Goal: Information Seeking & Learning: Find specific fact

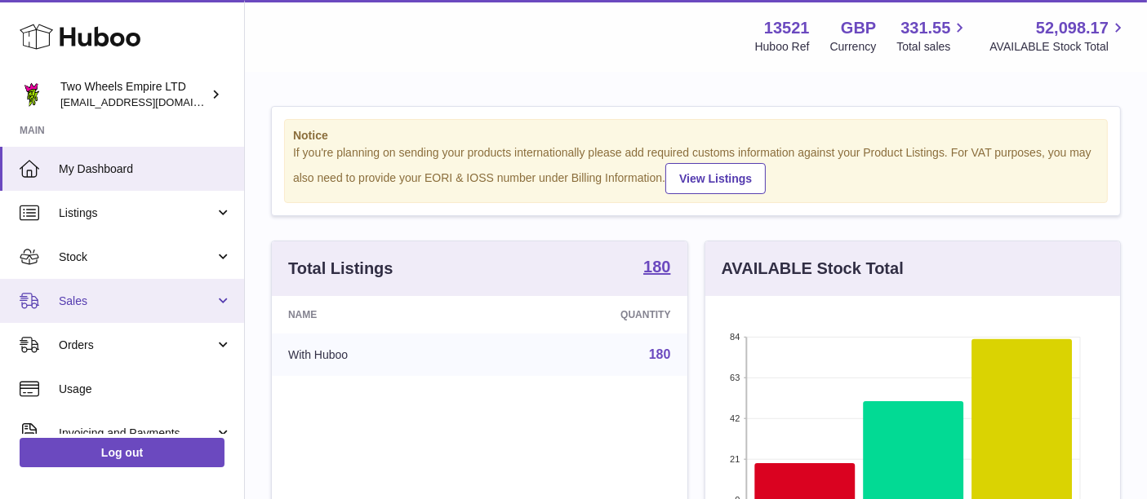
scroll to position [254, 415]
click at [107, 299] on span "Sales" at bounding box center [137, 302] width 156 height 16
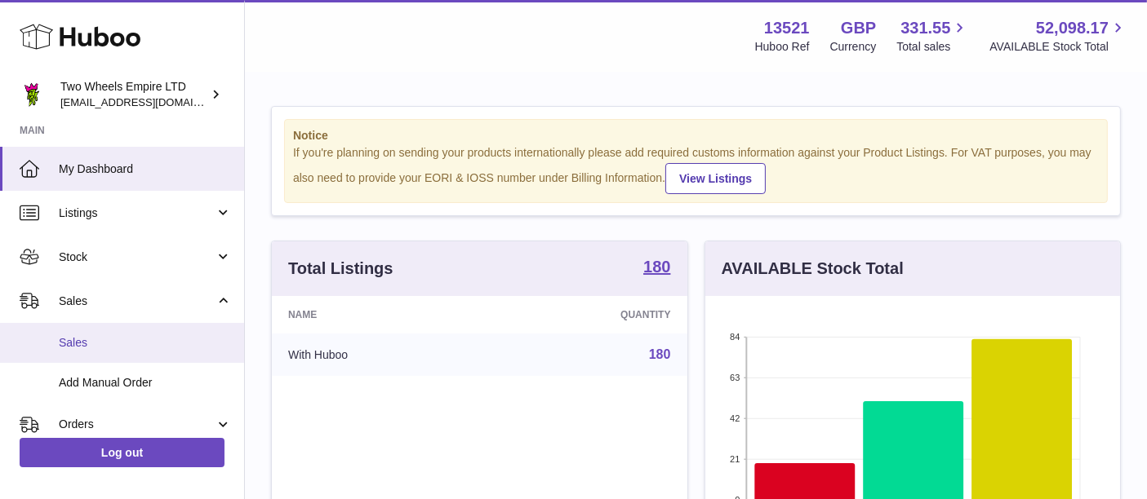
click at [117, 346] on span "Sales" at bounding box center [145, 343] width 173 height 16
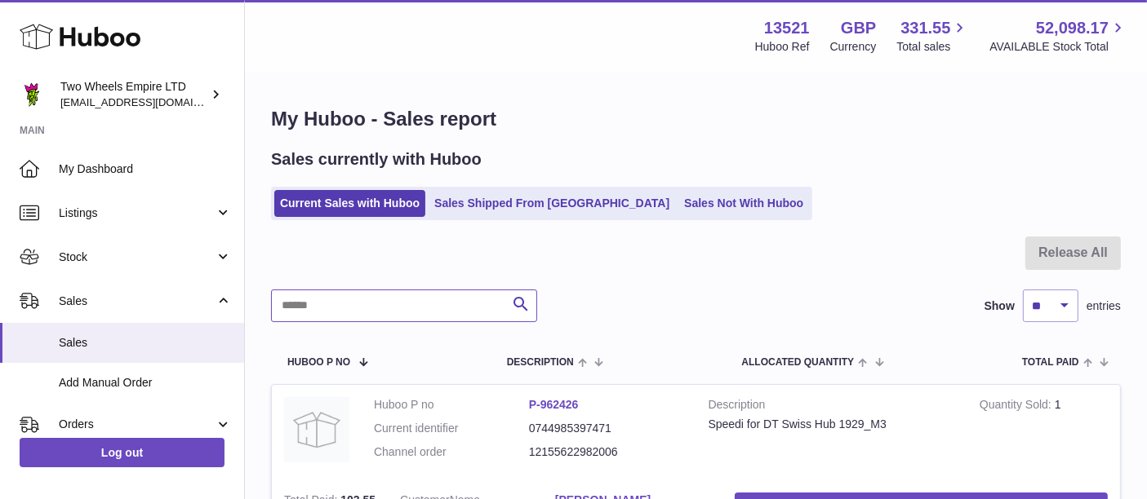
click at [387, 308] on input "text" at bounding box center [404, 306] width 266 height 33
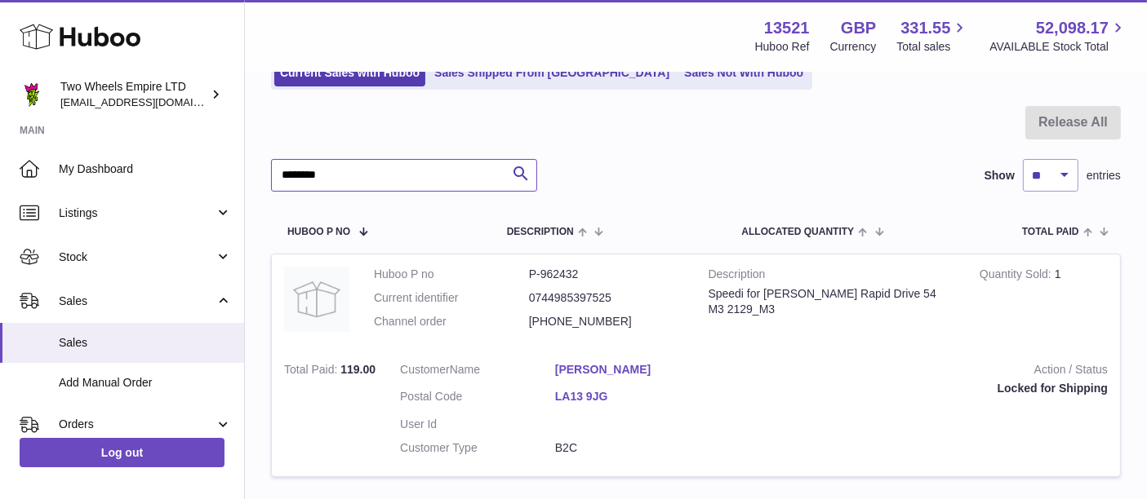
scroll to position [132, 0]
type input "********"
click at [592, 371] on link "[PERSON_NAME]" at bounding box center [632, 369] width 155 height 16
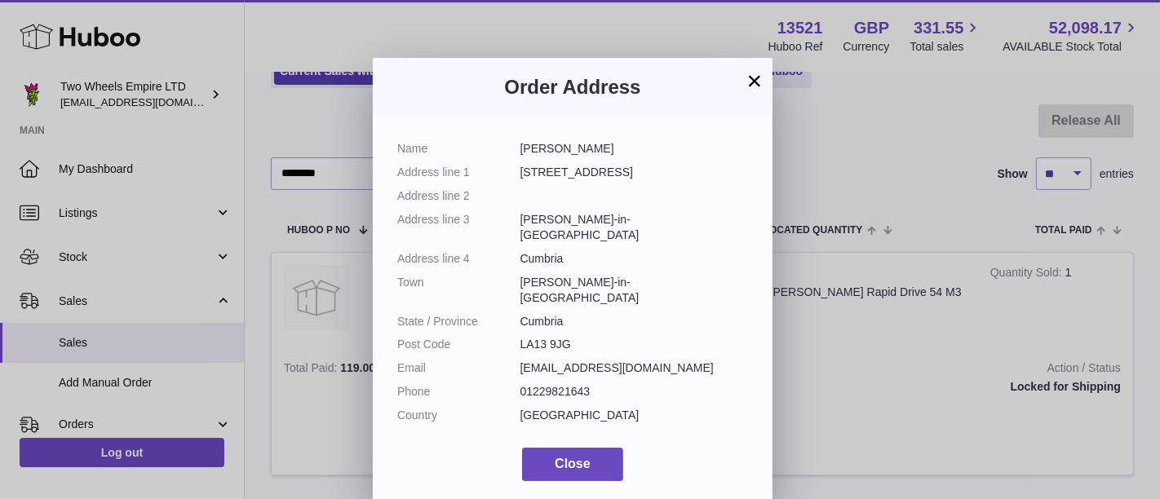
click at [552, 337] on dd "LA13 9JG" at bounding box center [635, 345] width 228 height 16
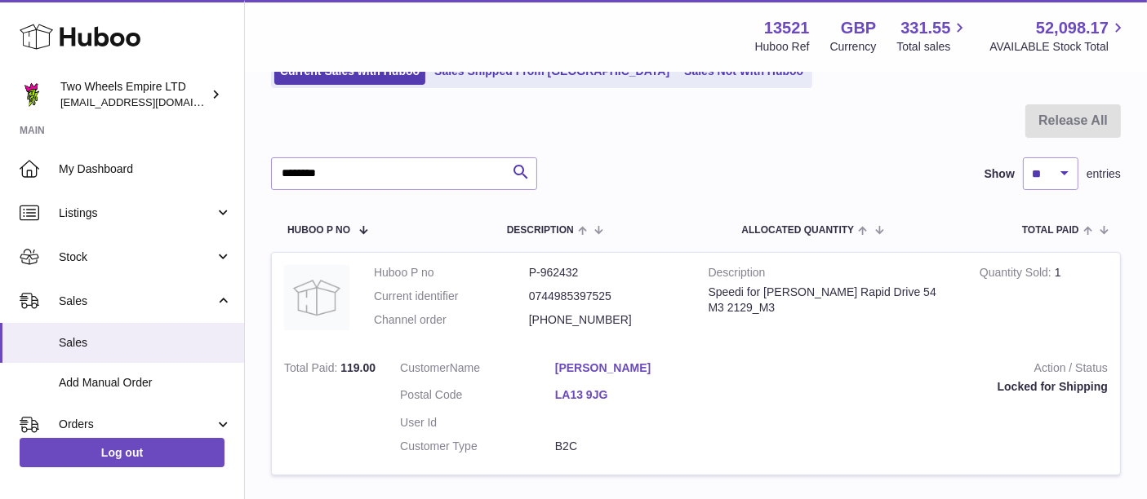
click at [930, 362] on div at bounding box center [573, 249] width 1147 height 499
